Goal: Task Accomplishment & Management: Complete application form

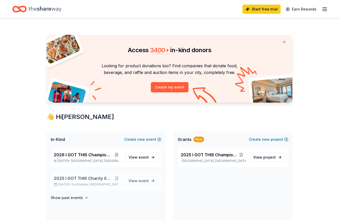
click at [90, 179] on span "2025 I GOT THIS Charity Scramble" at bounding box center [83, 178] width 59 height 6
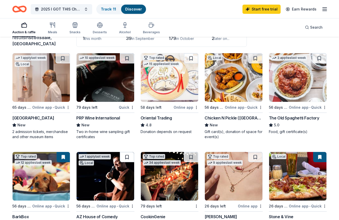
scroll to position [41, 0]
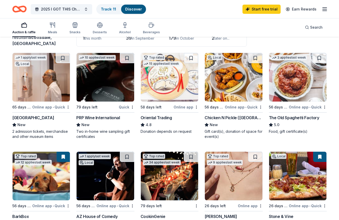
click at [284, 116] on div "The Old Spaghetti Factory" at bounding box center [294, 118] width 50 height 6
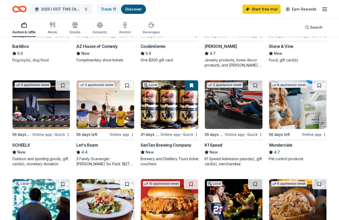
scroll to position [211, 0]
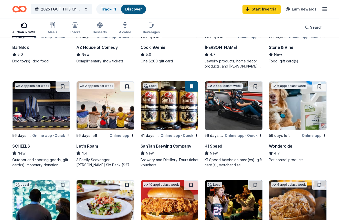
click at [161, 123] on img at bounding box center [169, 105] width 57 height 49
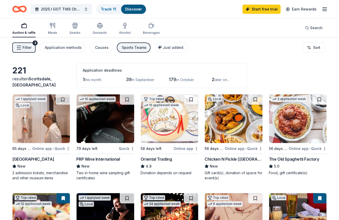
scroll to position [0, 0]
click at [163, 47] on span "Just added" at bounding box center [173, 47] width 20 height 4
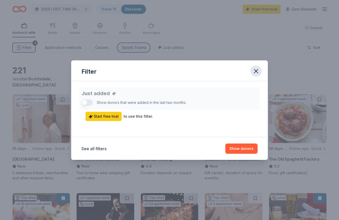
click at [256, 70] on icon "button" at bounding box center [255, 71] width 7 height 7
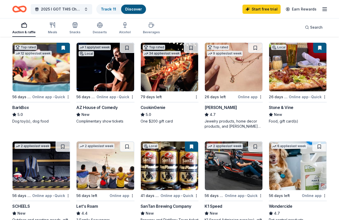
scroll to position [153, 0]
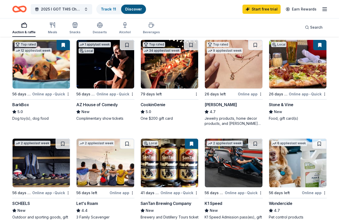
click at [31, 94] on div "56 days left" at bounding box center [21, 94] width 19 height 6
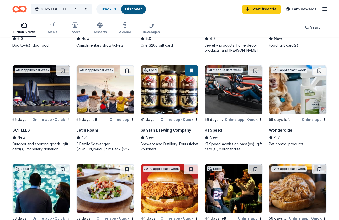
scroll to position [227, 0]
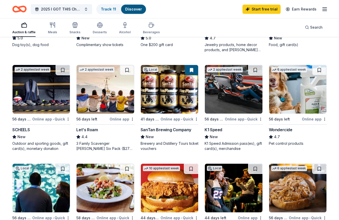
click at [101, 116] on div "56 days left" at bounding box center [92, 119] width 32 height 6
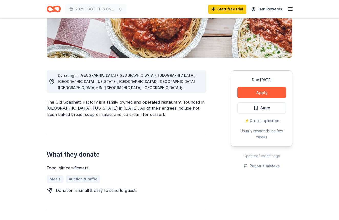
scroll to position [94, 0]
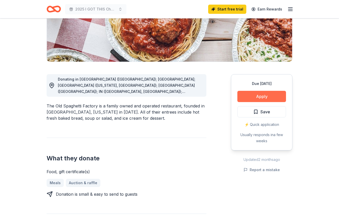
click at [255, 94] on button "Apply" at bounding box center [261, 96] width 49 height 11
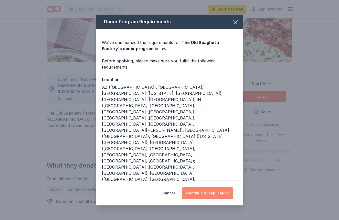
click at [203, 187] on button "Continue to application" at bounding box center [207, 193] width 51 height 12
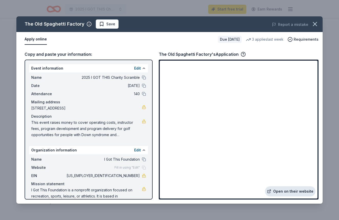
click at [274, 193] on link "Open on their website" at bounding box center [290, 191] width 50 height 10
click at [317, 23] on icon "button" at bounding box center [314, 23] width 7 height 7
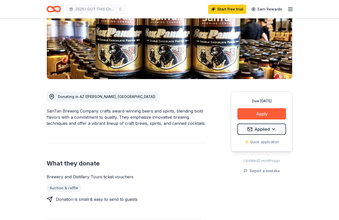
scroll to position [80, 0]
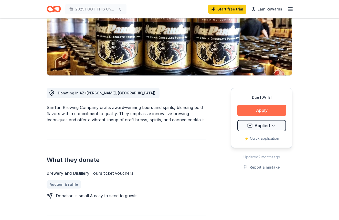
click at [255, 109] on button "Apply" at bounding box center [261, 110] width 49 height 11
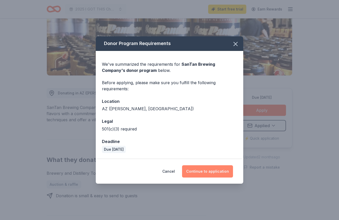
click at [209, 170] on button "Continue to application" at bounding box center [207, 171] width 51 height 12
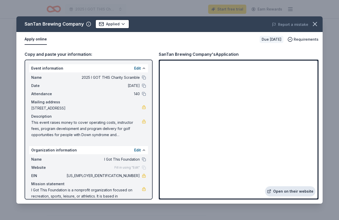
click at [287, 191] on link "Open on their website" at bounding box center [290, 191] width 50 height 10
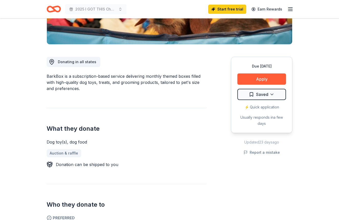
scroll to position [111, 0]
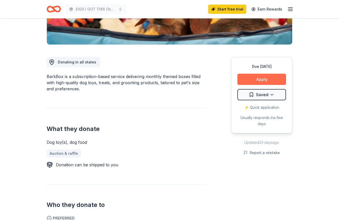
click at [249, 78] on button "Apply" at bounding box center [261, 79] width 49 height 11
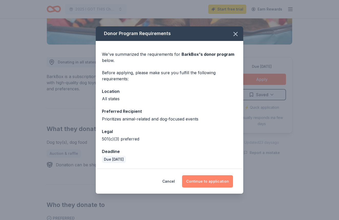
click at [203, 181] on button "Continue to application" at bounding box center [207, 181] width 51 height 12
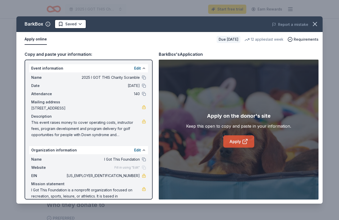
click at [235, 139] on link "Apply" at bounding box center [238, 141] width 31 height 12
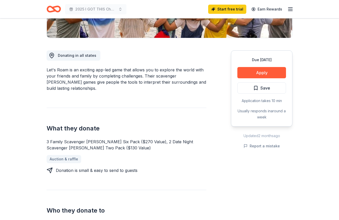
scroll to position [117, 0]
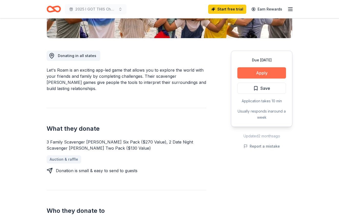
click at [257, 72] on button "Apply" at bounding box center [261, 72] width 49 height 11
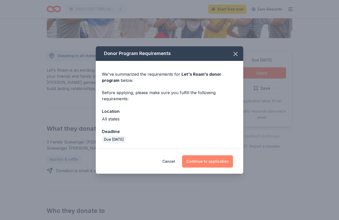
click at [207, 162] on button "Continue to application" at bounding box center [207, 161] width 51 height 12
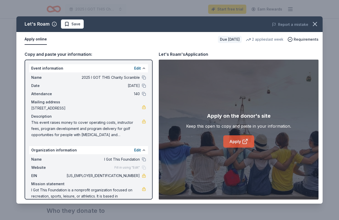
click at [236, 142] on link "Apply" at bounding box center [238, 141] width 31 height 12
